Goal: Task Accomplishment & Management: Manage account settings

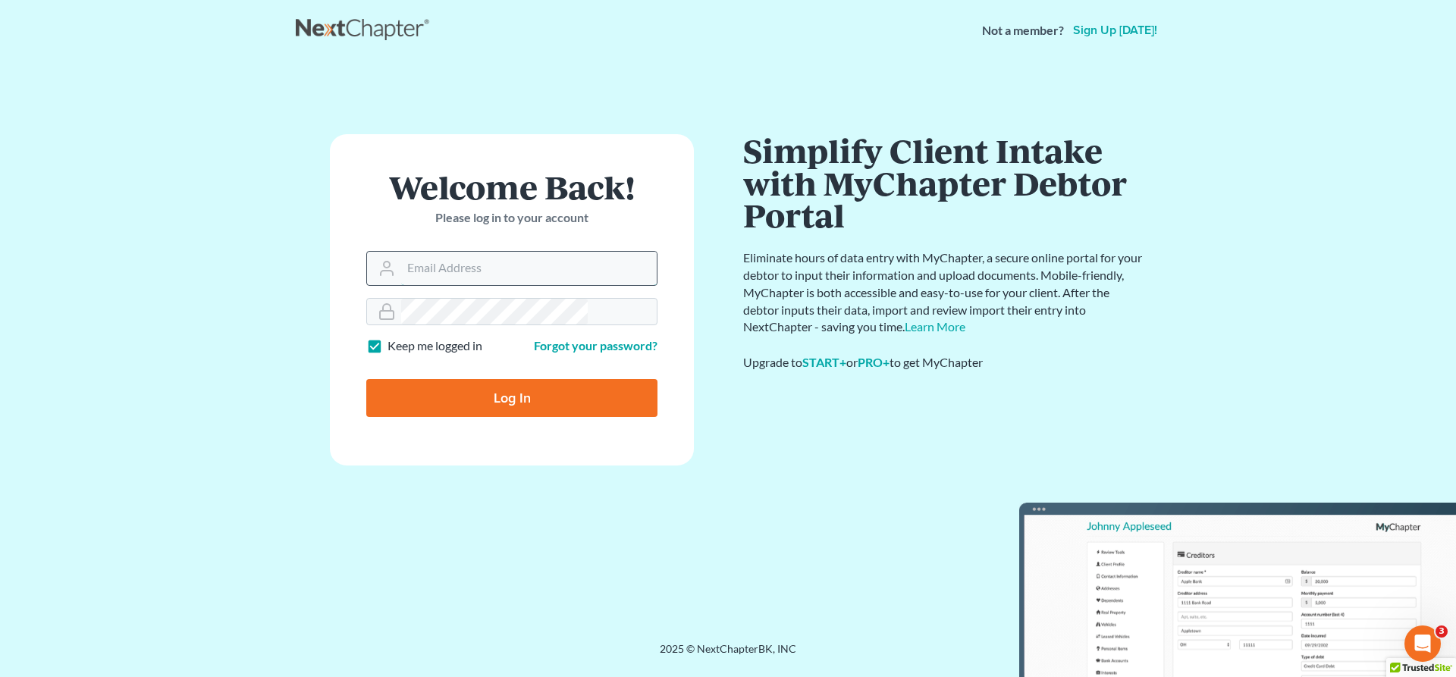
click at [434, 252] on input "Email Address" at bounding box center [528, 268] width 255 height 33
type input "[EMAIL_ADDRESS][DOMAIN_NAME]"
click at [484, 379] on input "Log In" at bounding box center [511, 398] width 291 height 38
type input "Thinking..."
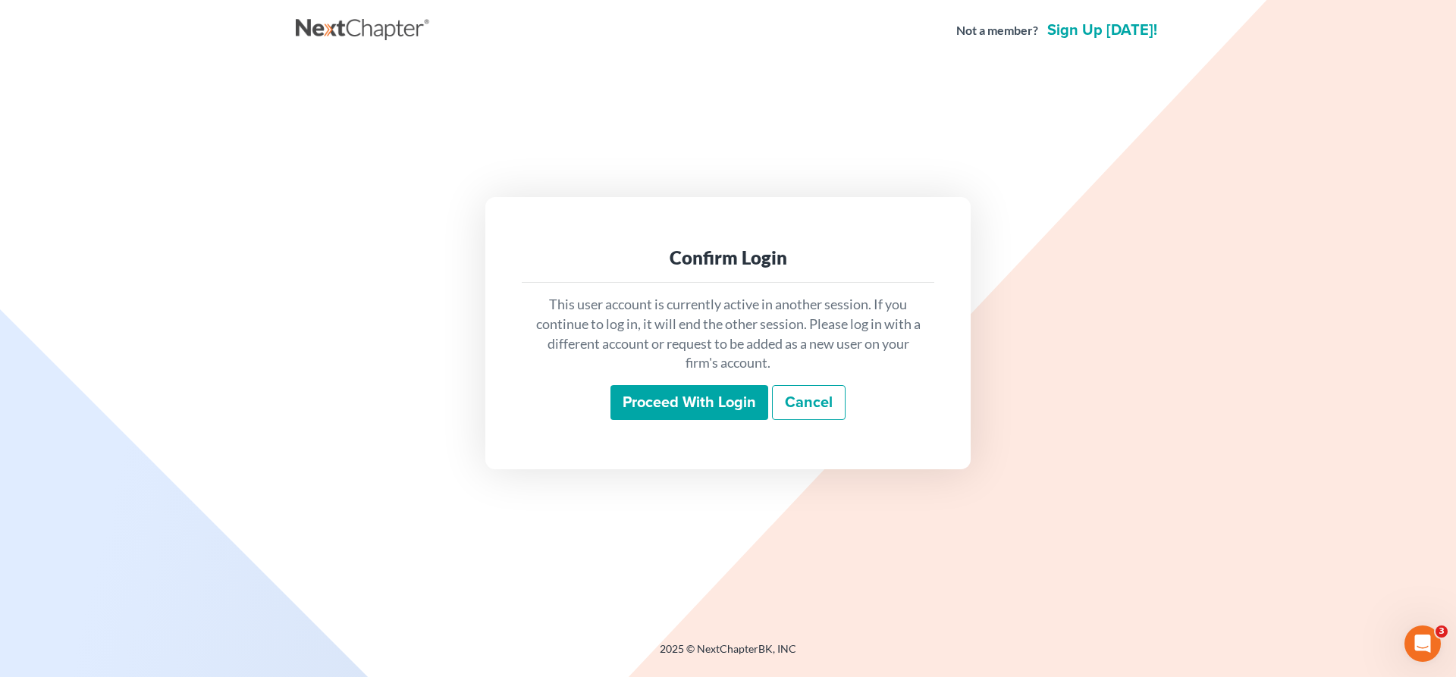
click at [717, 386] on input "Proceed with login" at bounding box center [689, 402] width 158 height 35
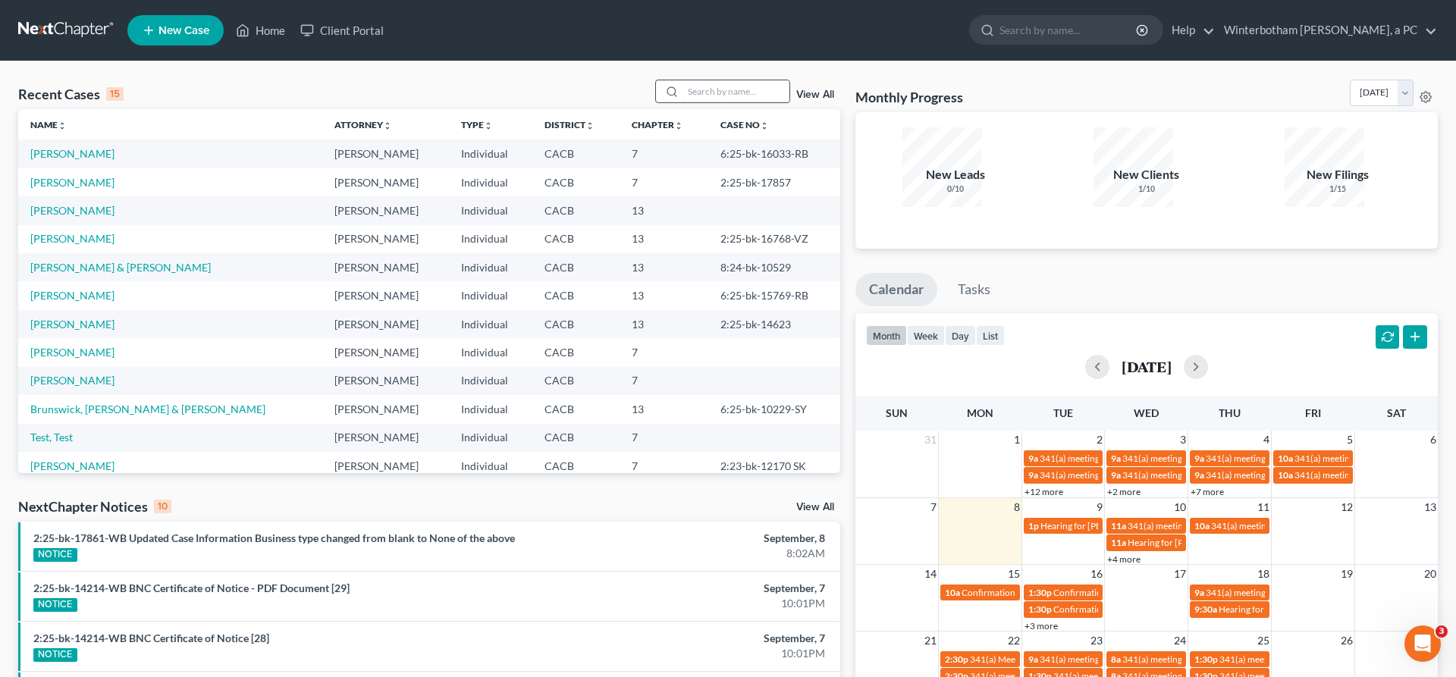
click at [733, 80] on input "search" at bounding box center [736, 91] width 106 height 22
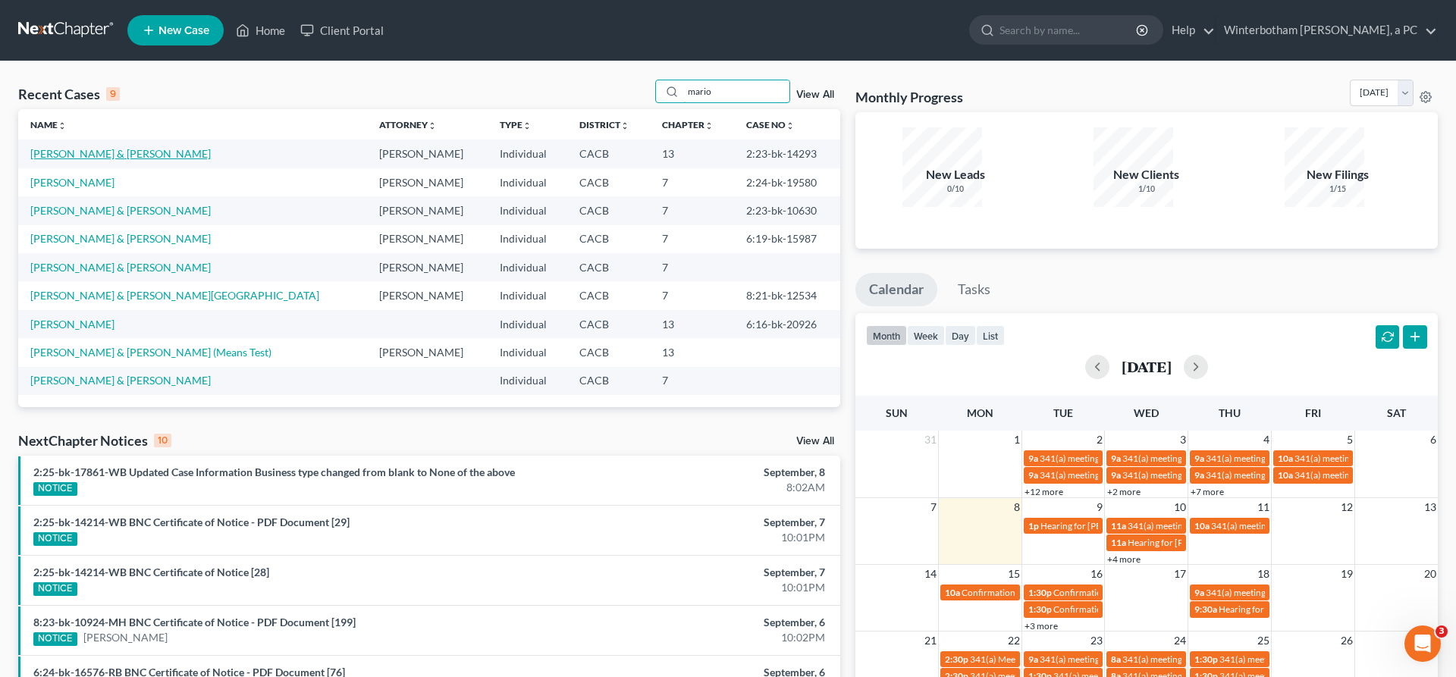
type input "mario"
click at [106, 147] on link "Sanchez, Mario & Aileen" at bounding box center [120, 153] width 180 height 13
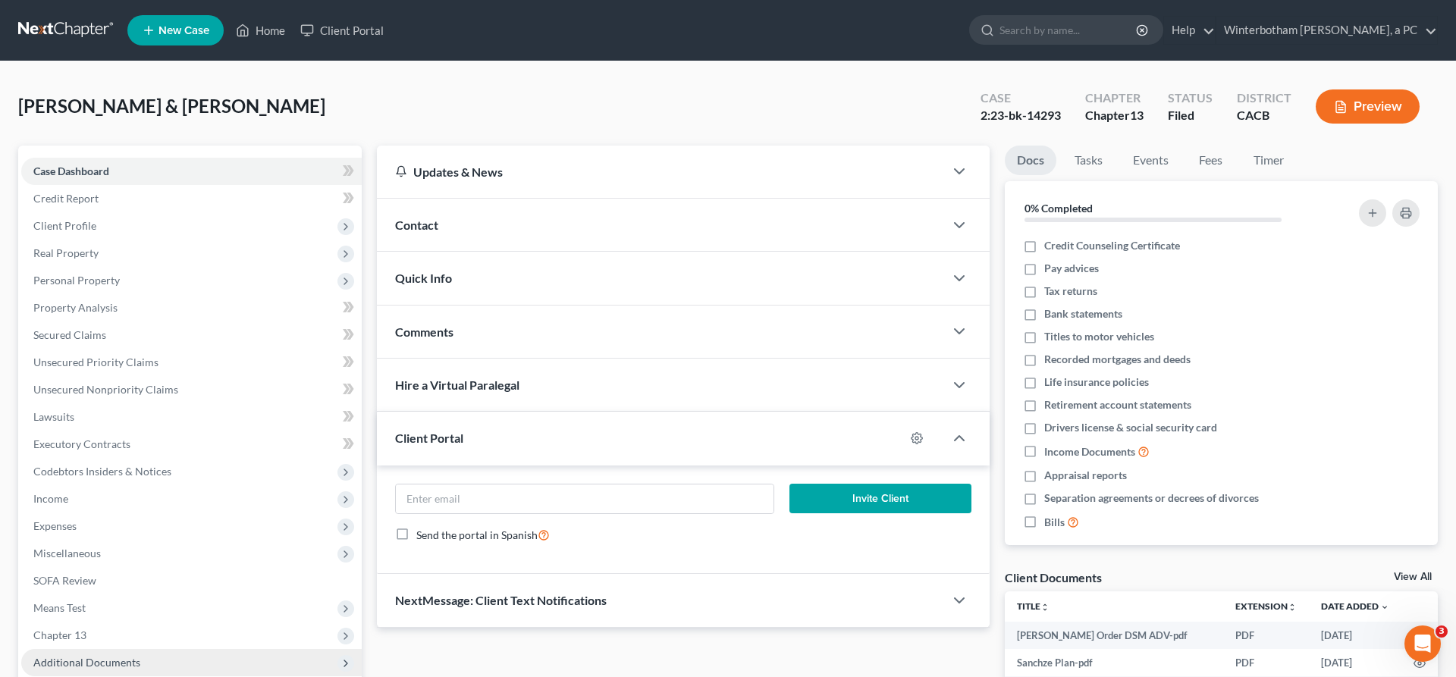
click at [93, 656] on span "Additional Documents" at bounding box center [86, 662] width 107 height 13
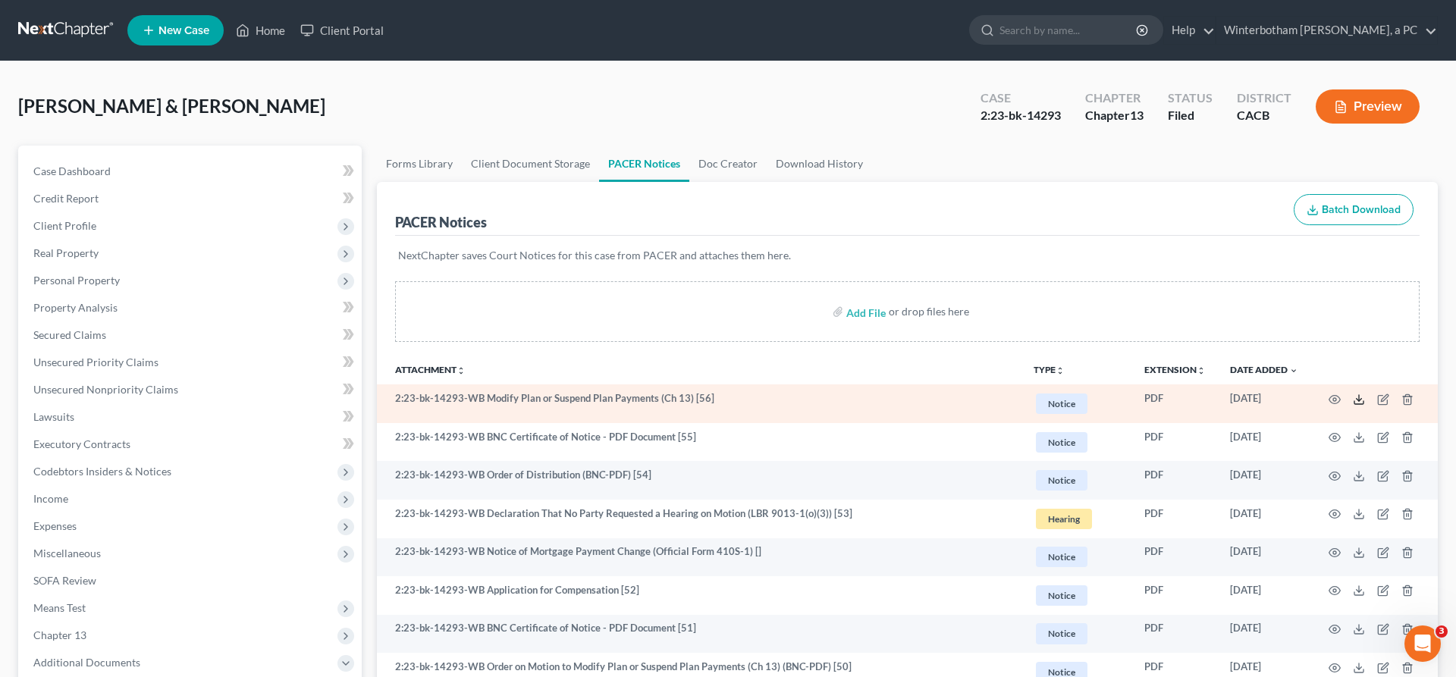
click at [1365, 393] on icon at bounding box center [1358, 399] width 12 height 12
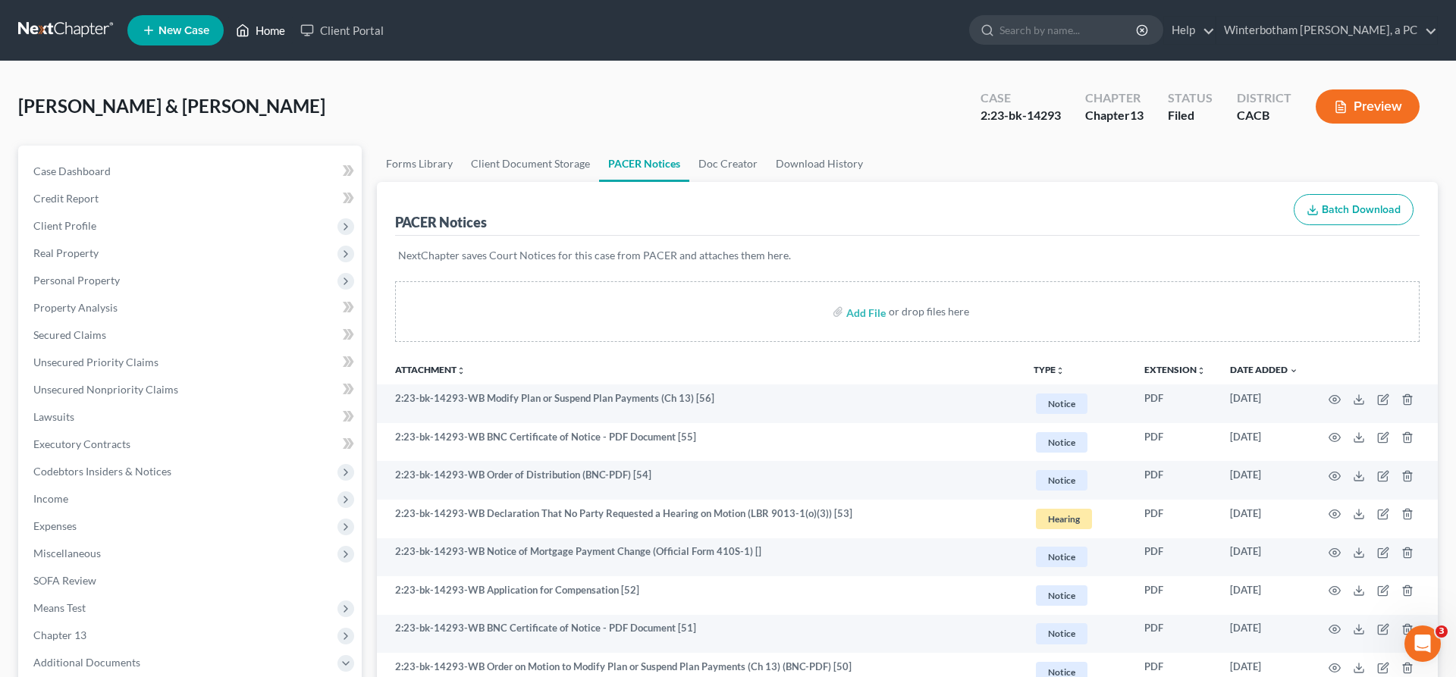
click at [228, 23] on link "Home" at bounding box center [260, 30] width 64 height 27
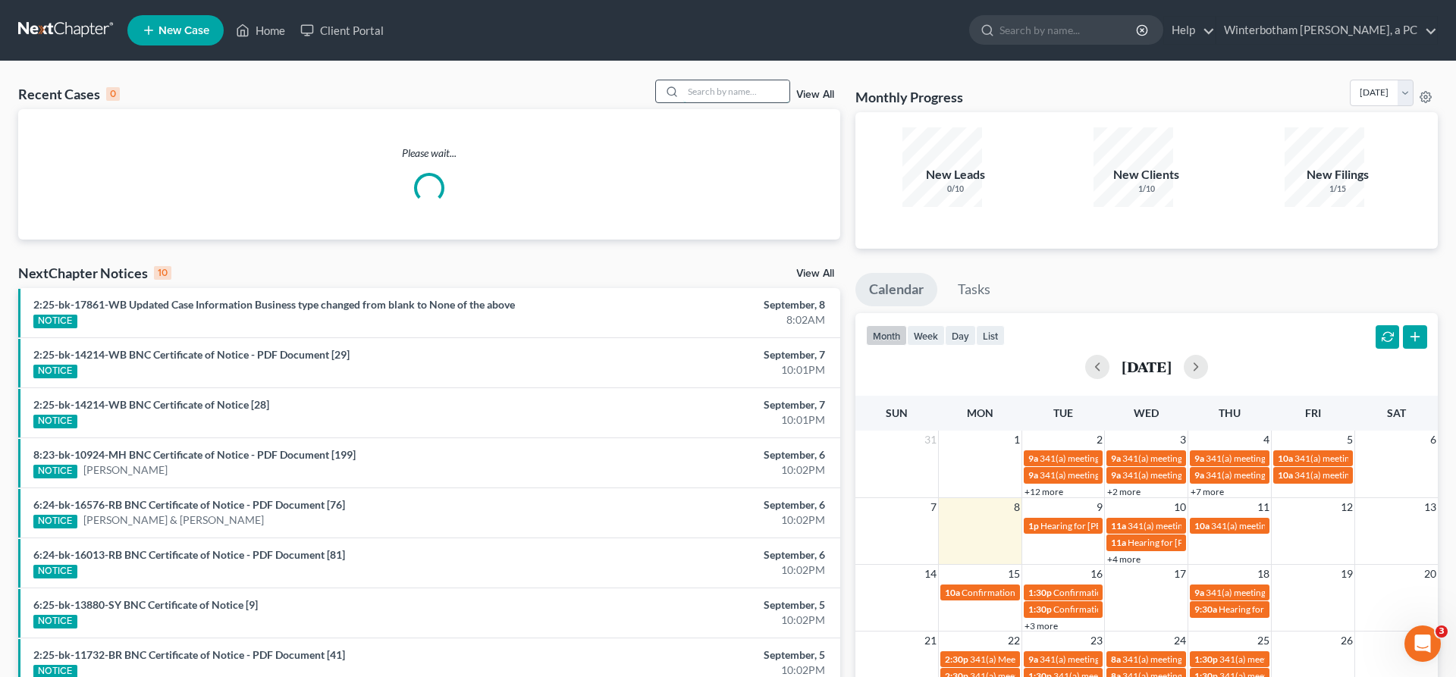
click at [734, 80] on input "search" at bounding box center [736, 91] width 106 height 22
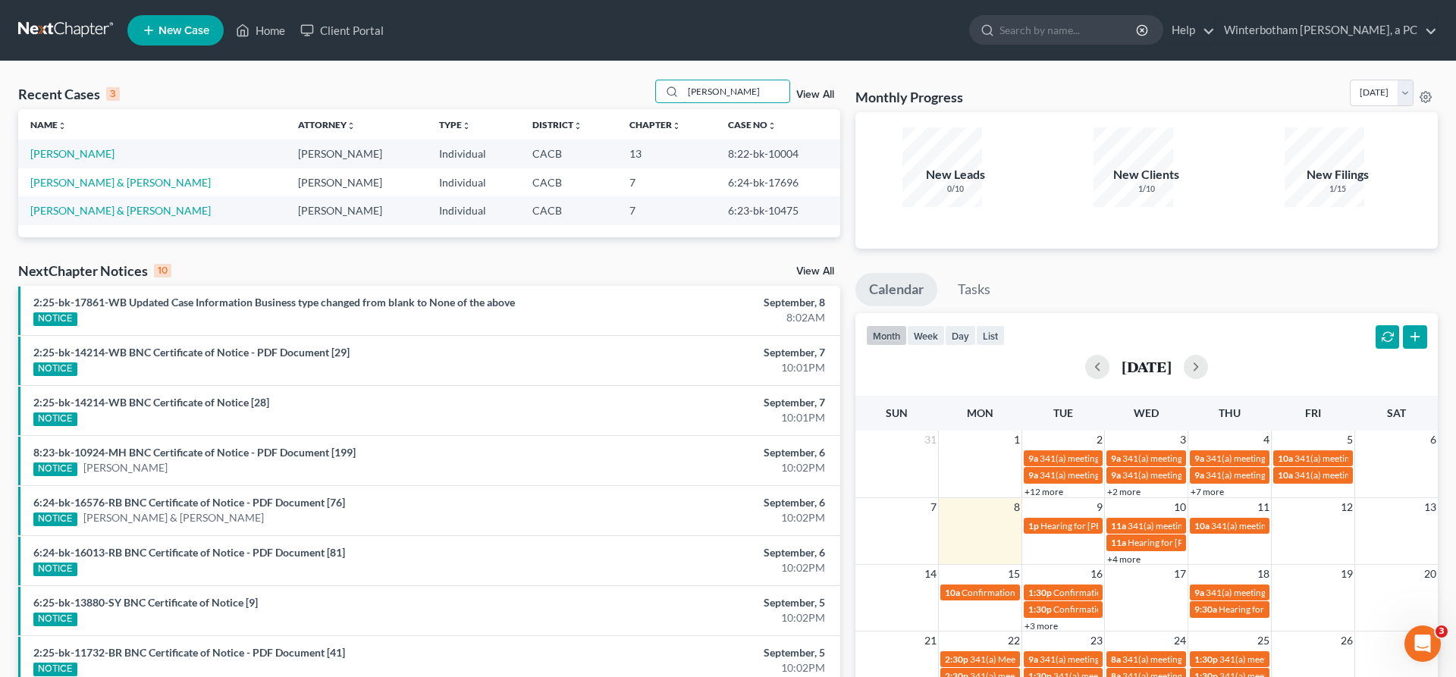
drag, startPoint x: 672, startPoint y: 69, endPoint x: 512, endPoint y: 69, distance: 160.7
click at [683, 80] on input "wright" at bounding box center [736, 91] width 106 height 22
type input "elmer"
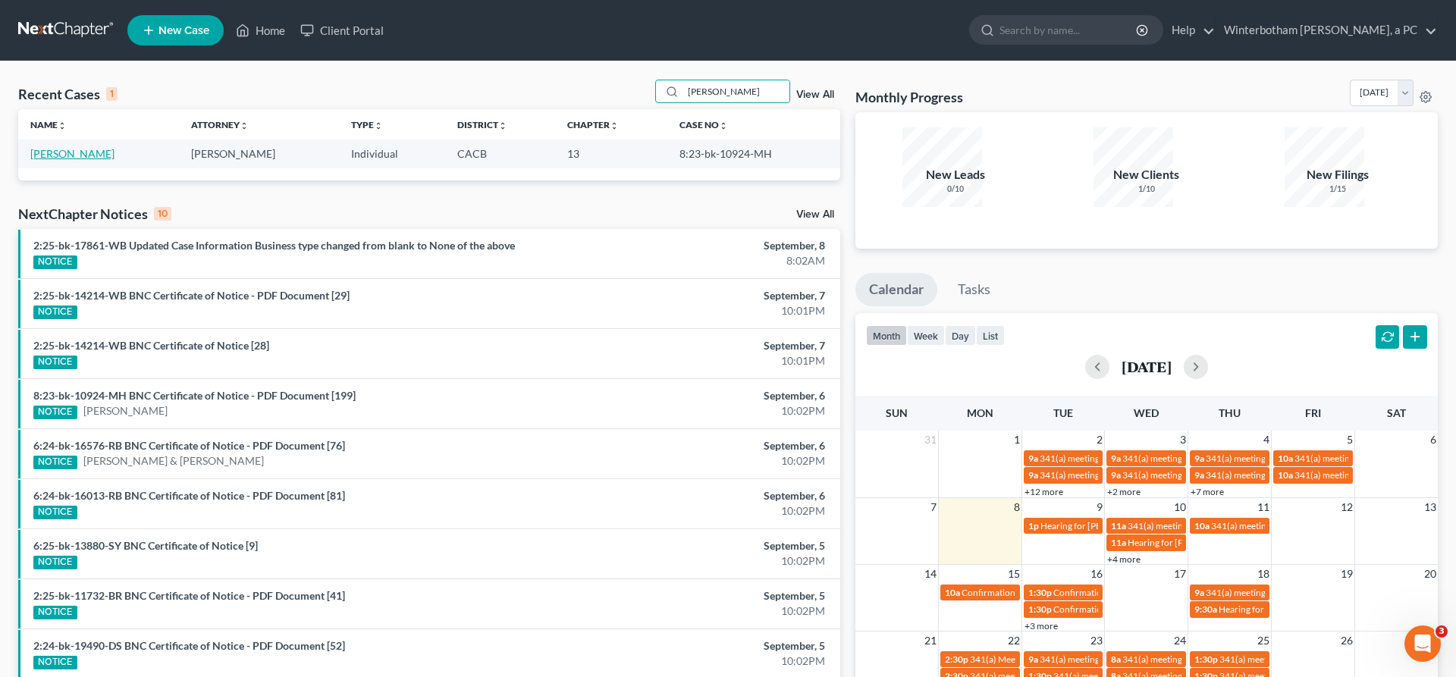
click at [66, 147] on link "Morales, Elmer" at bounding box center [72, 153] width 84 height 13
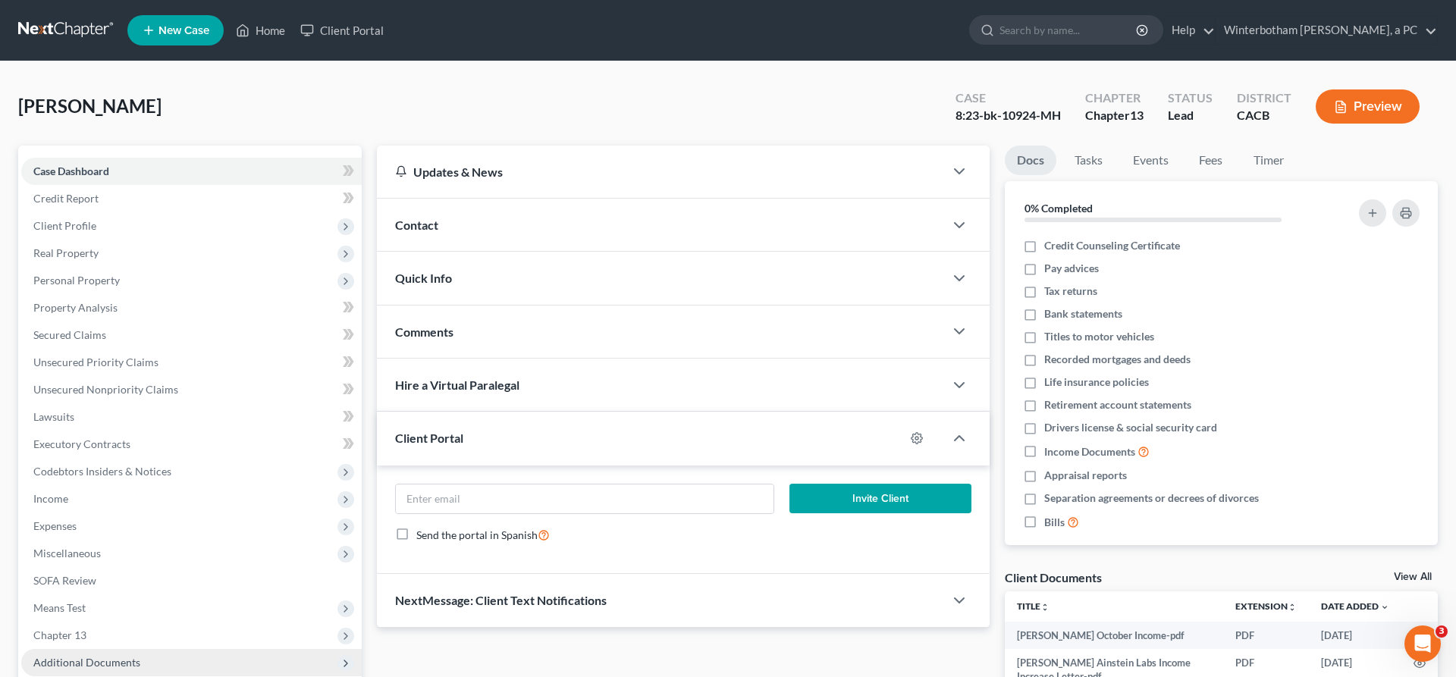
click at [96, 656] on span "Additional Documents" at bounding box center [86, 662] width 107 height 13
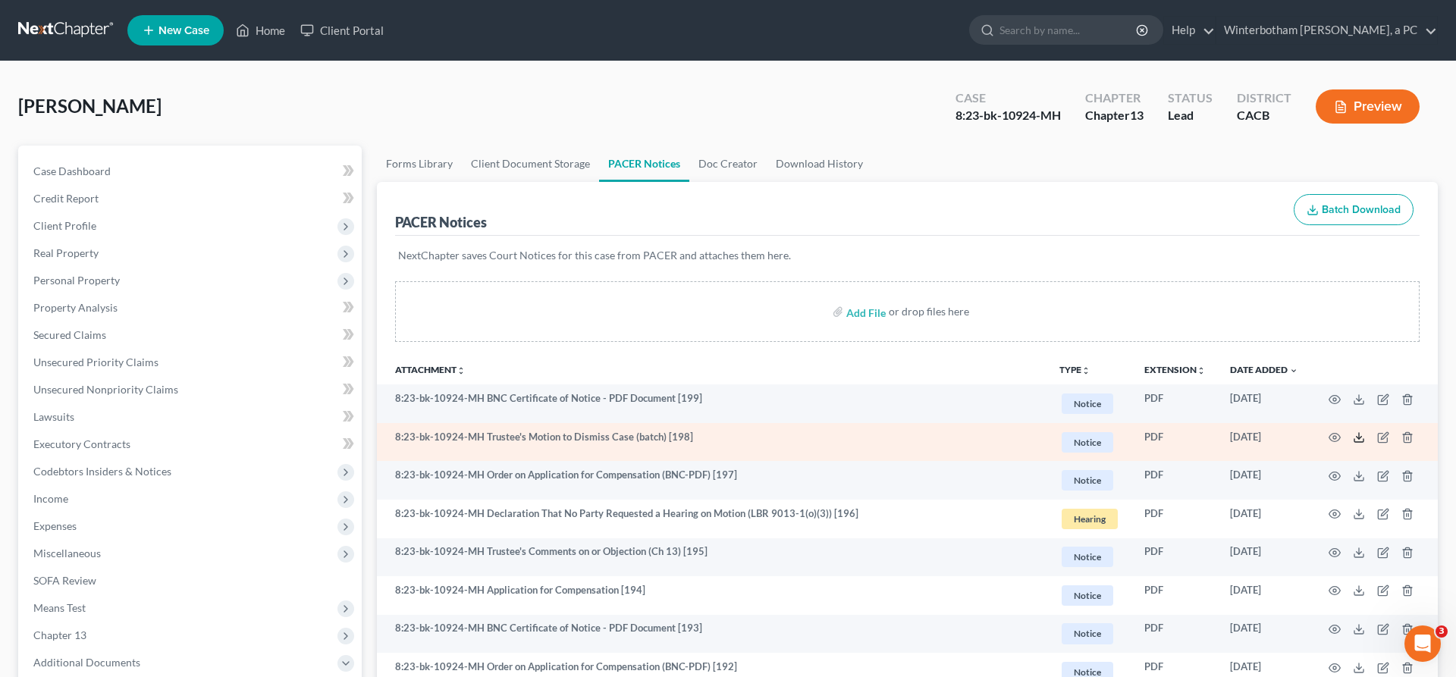
click at [1365, 431] on icon at bounding box center [1358, 437] width 12 height 12
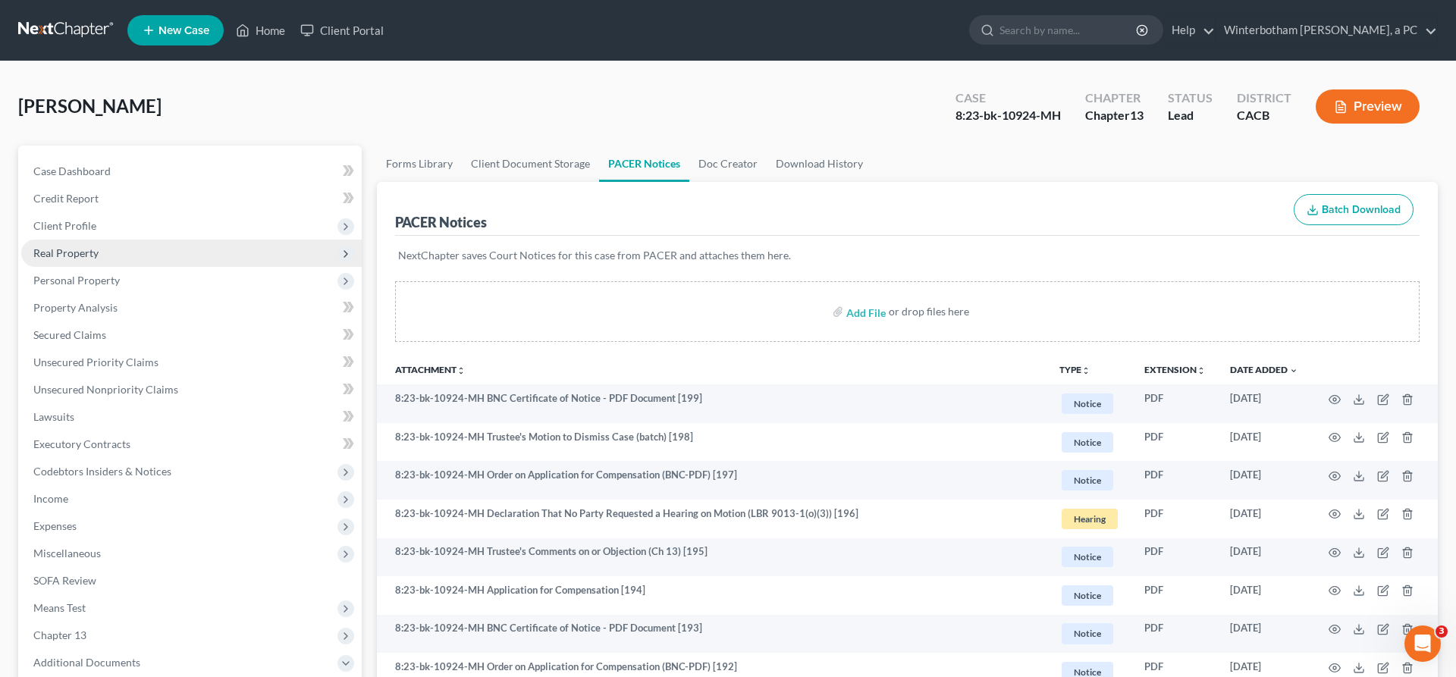
click at [77, 240] on span "Real Property" at bounding box center [191, 253] width 340 height 27
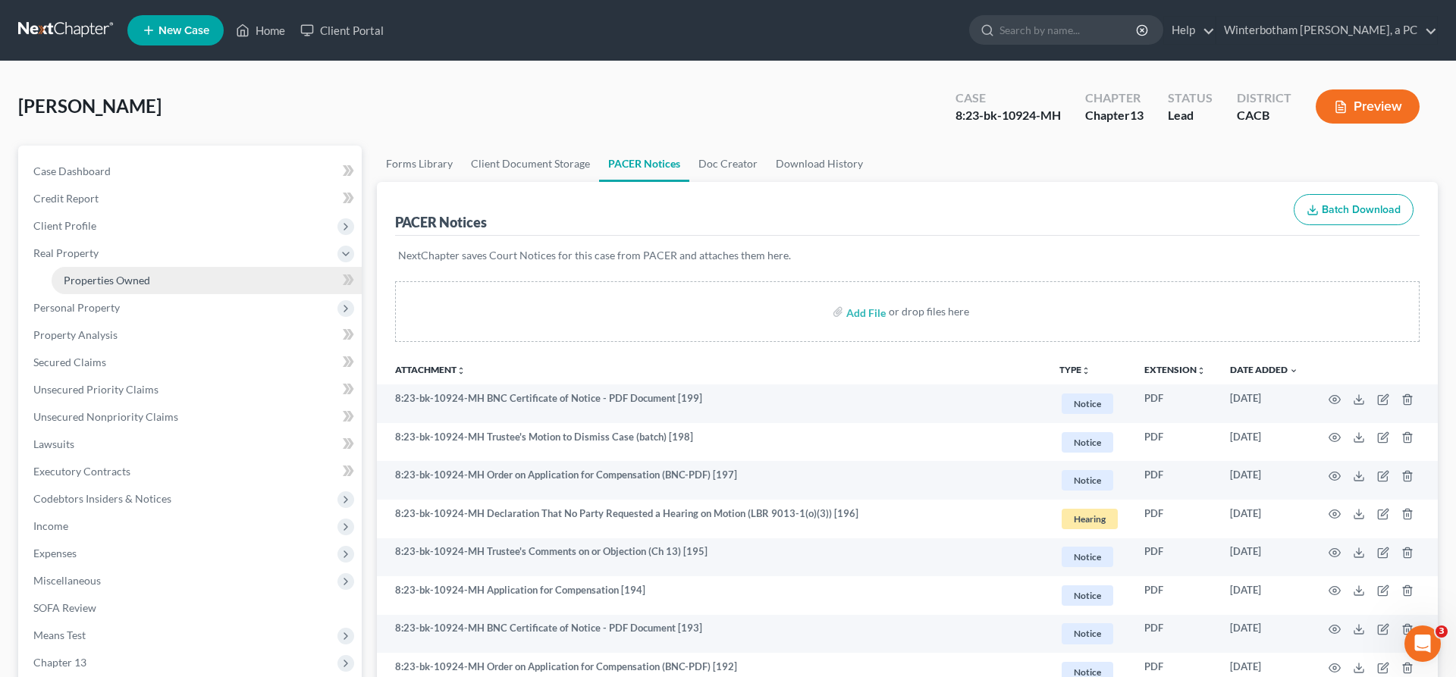
click at [88, 274] on span "Properties Owned" at bounding box center [107, 280] width 86 height 13
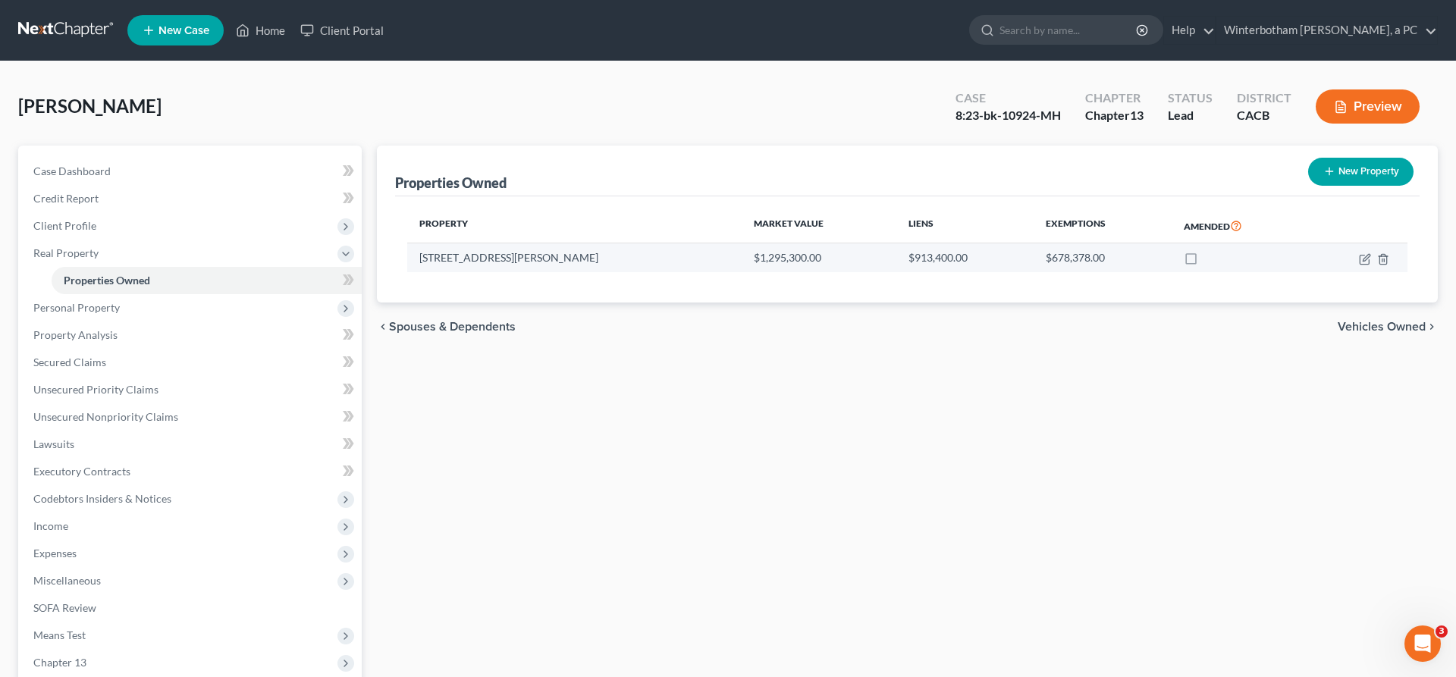
click at [946, 243] on td "$913,400.00" at bounding box center [964, 257] width 137 height 29
click at [1368, 255] on icon "button" at bounding box center [1363, 259] width 9 height 9
select select "4"
select select "0"
select select "7"
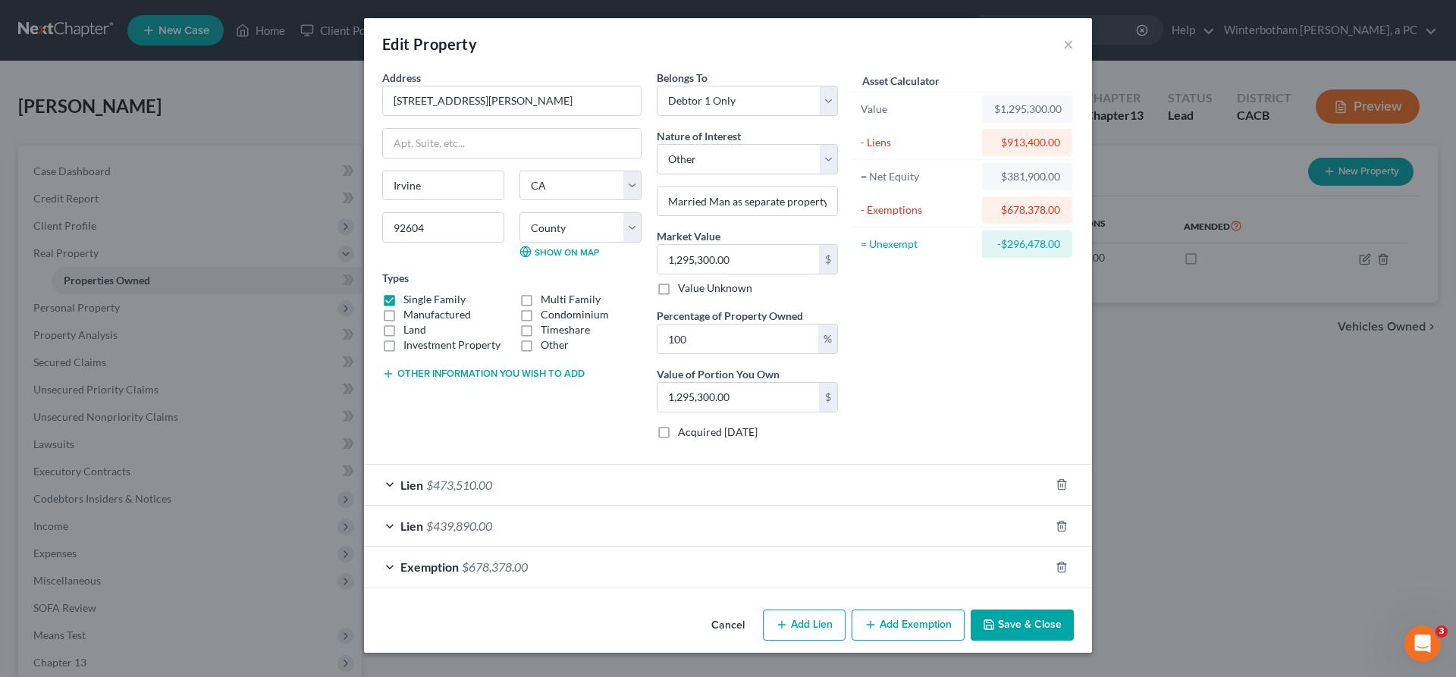
click at [978, 31] on div "Edit Property ×" at bounding box center [728, 44] width 728 height 52
click at [989, 34] on div "Edit Property ×" at bounding box center [728, 44] width 728 height 52
click at [1063, 35] on button "×" at bounding box center [1068, 44] width 11 height 18
